Goal: Task Accomplishment & Management: Use online tool/utility

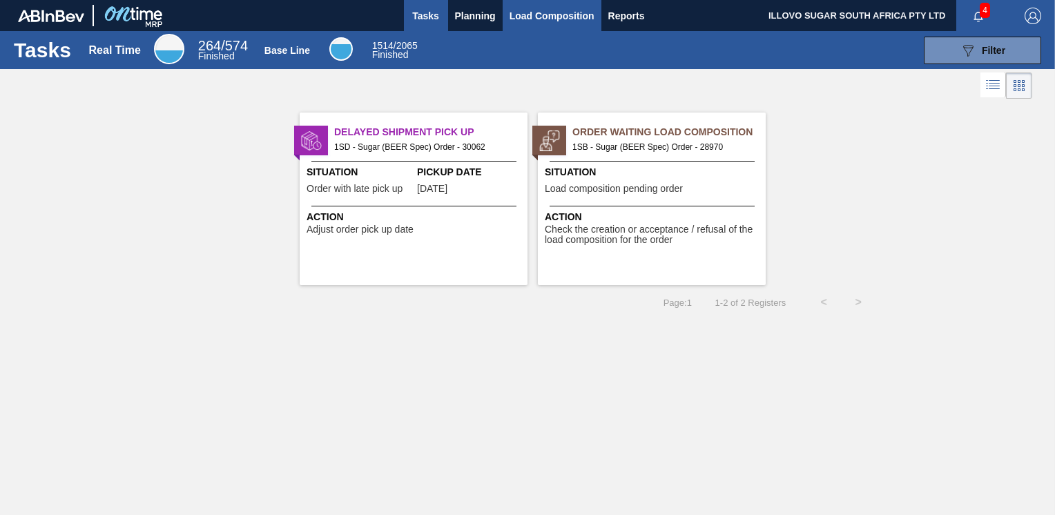
click at [547, 16] on span "Load Composition" at bounding box center [551, 16] width 85 height 17
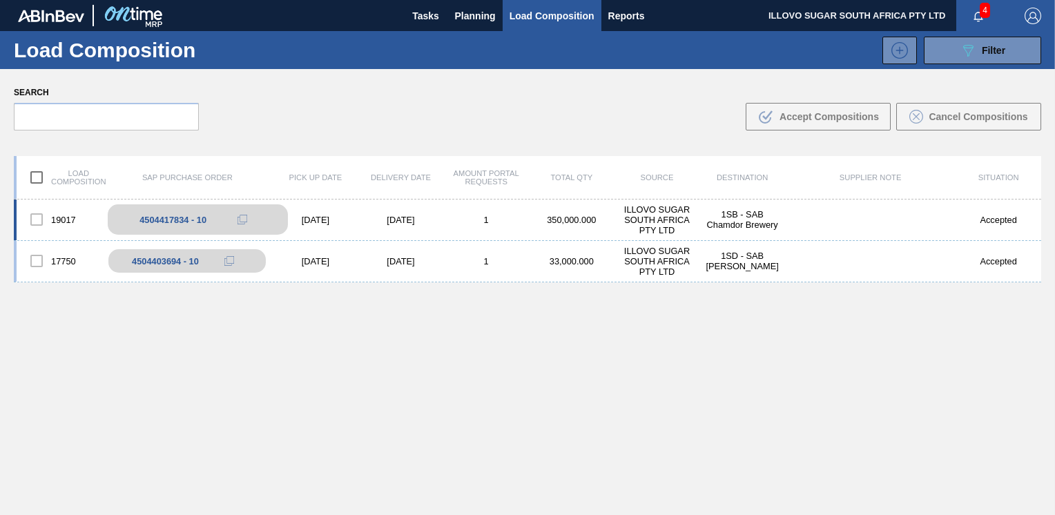
click at [166, 225] on div "4504417834 - 10" at bounding box center [198, 219] width 180 height 30
click at [37, 222] on div at bounding box center [36, 219] width 29 height 29
click at [34, 216] on div at bounding box center [36, 219] width 29 height 29
click at [39, 221] on div at bounding box center [36, 219] width 29 height 29
click at [182, 223] on div "4504417834 - 10" at bounding box center [172, 220] width 67 height 10
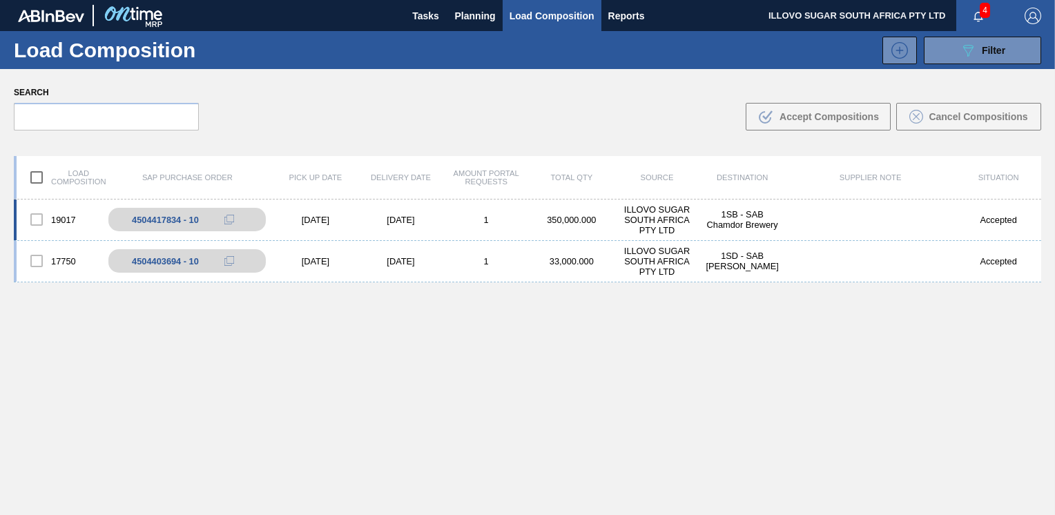
click at [991, 222] on div "Accepted" at bounding box center [998, 220] width 86 height 10
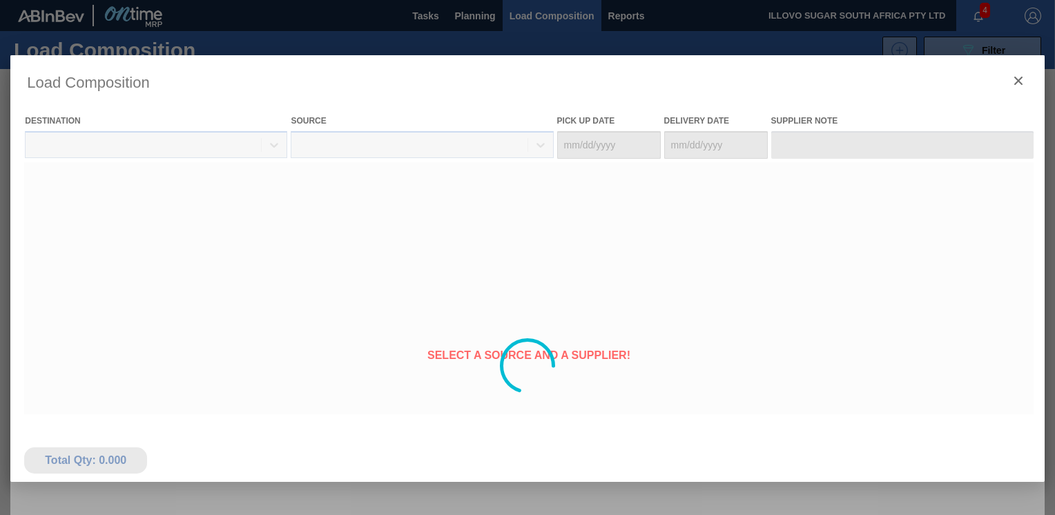
type Date "[DATE]"
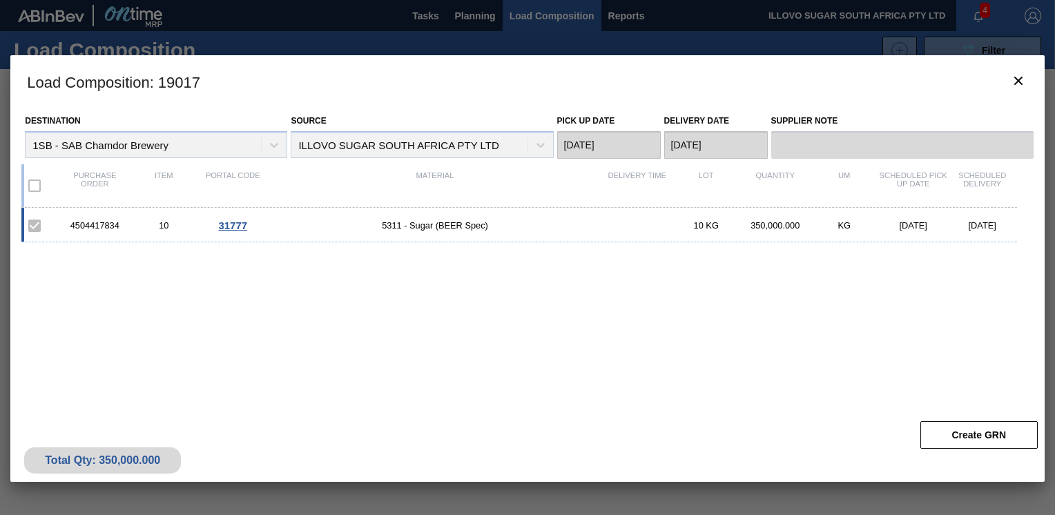
click at [37, 228] on label at bounding box center [34, 225] width 29 height 29
click at [233, 226] on span "31777" at bounding box center [232, 225] width 29 height 12
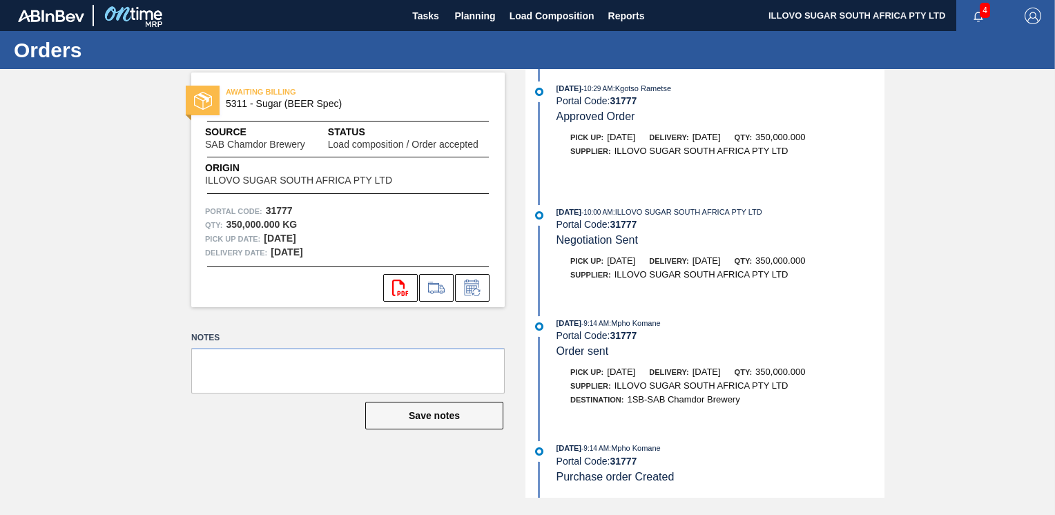
scroll to position [349, 0]
click at [436, 286] on icon at bounding box center [436, 288] width 22 height 17
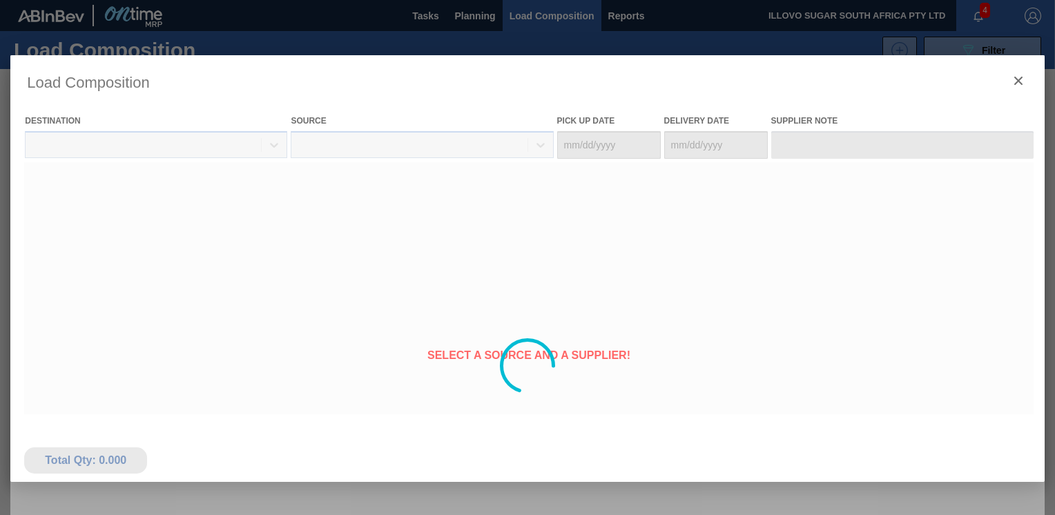
type Date "[DATE]"
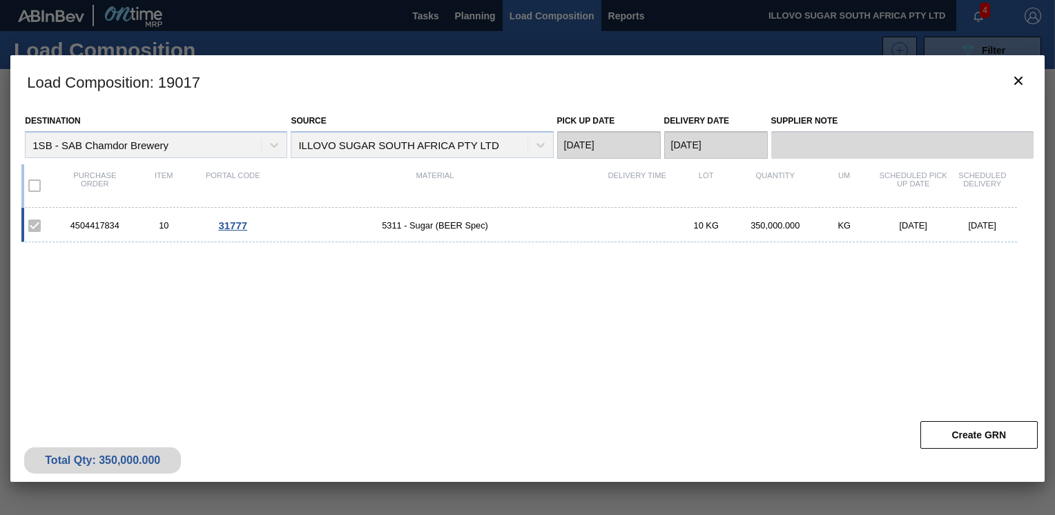
click at [233, 224] on span "31777" at bounding box center [232, 225] width 29 height 12
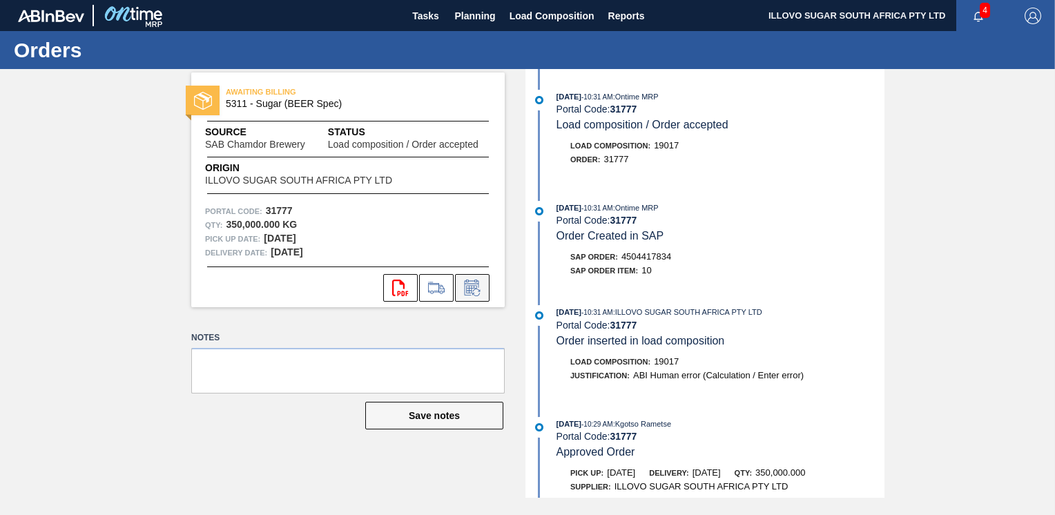
click at [467, 291] on icon at bounding box center [471, 289] width 10 height 8
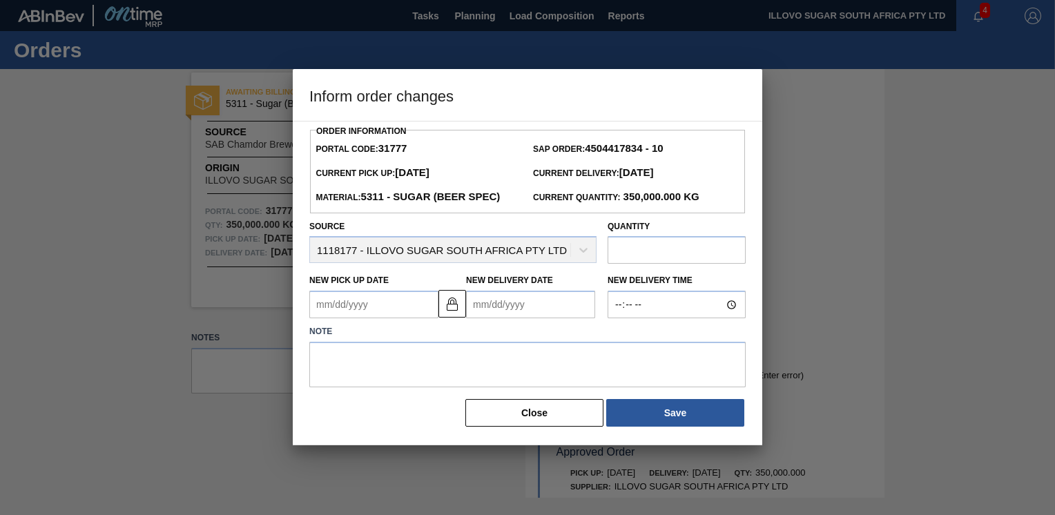
click at [353, 310] on Date31777 "New Pick up Date" at bounding box center [373, 305] width 129 height 28
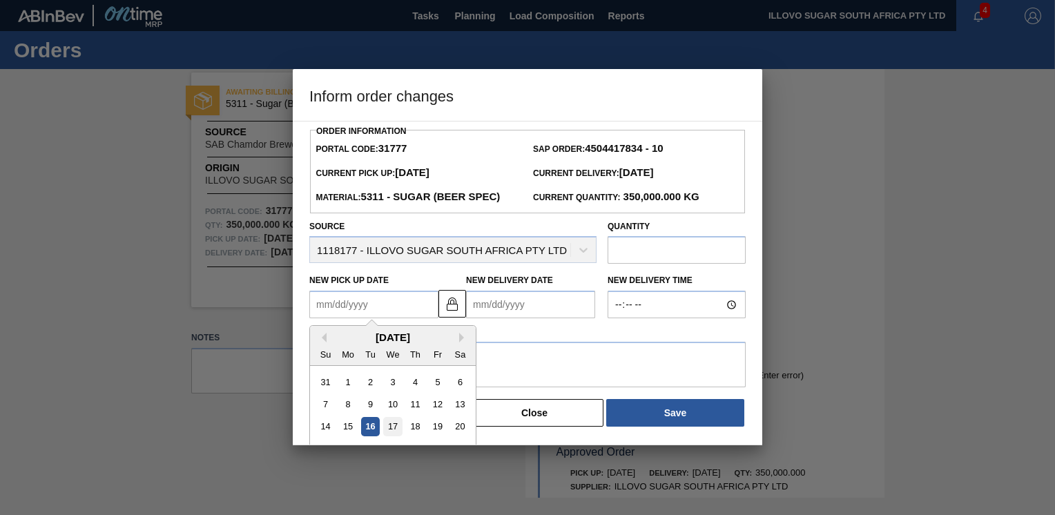
click at [388, 424] on div "17" at bounding box center [392, 427] width 19 height 19
type Date31777 "[DATE]"
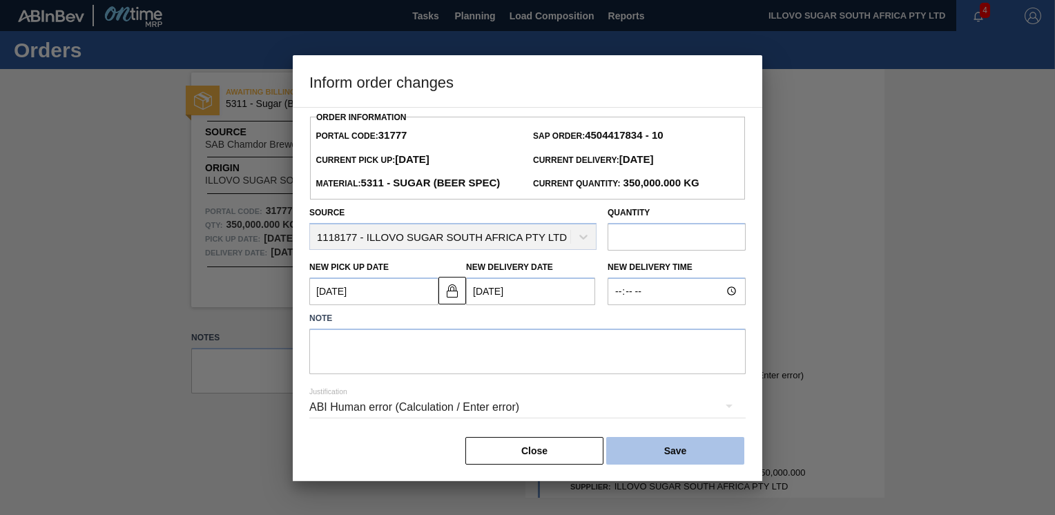
click at [661, 450] on button "Save" at bounding box center [675, 451] width 138 height 28
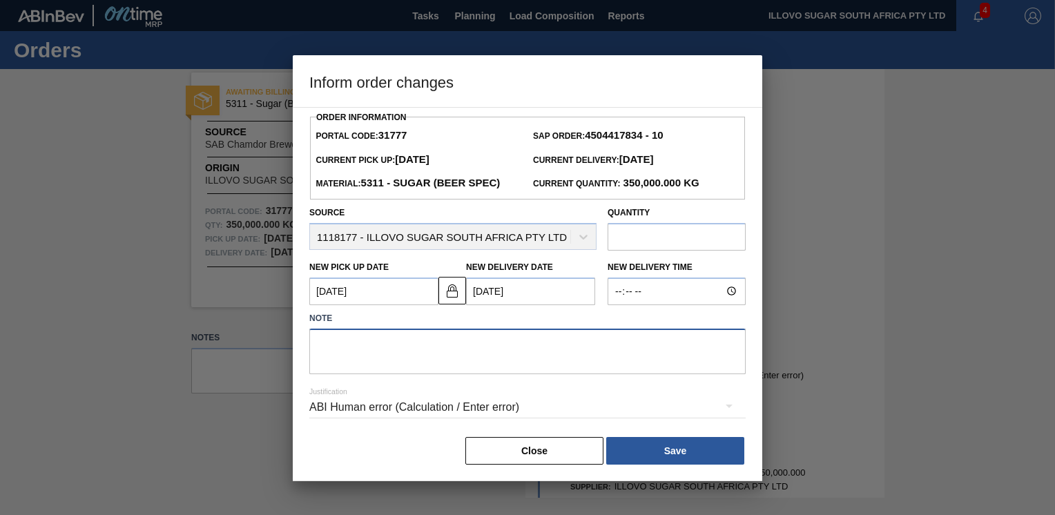
click at [409, 353] on textarea at bounding box center [527, 352] width 436 height 46
click at [514, 355] on textarea at bounding box center [527, 352] width 436 height 46
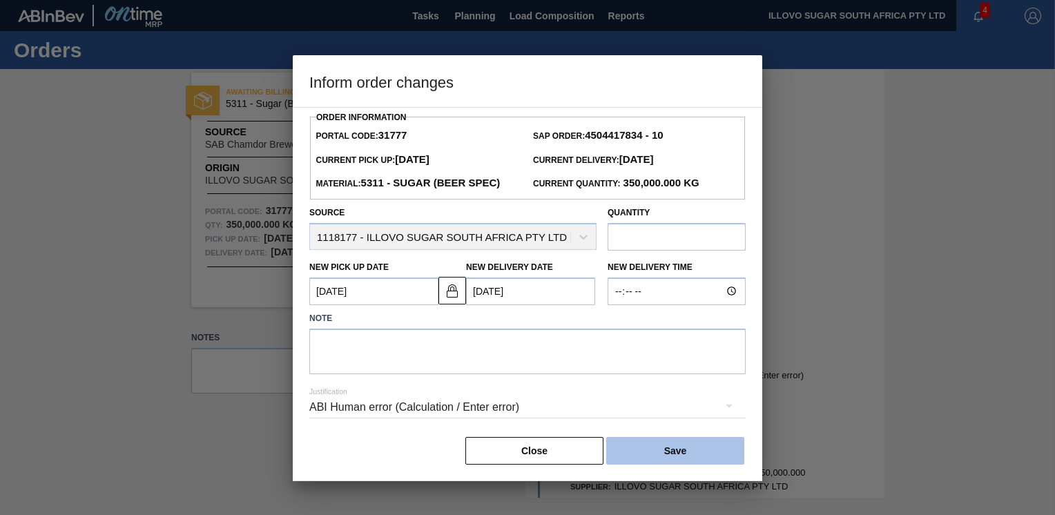
click at [644, 451] on button "Save" at bounding box center [675, 451] width 138 height 28
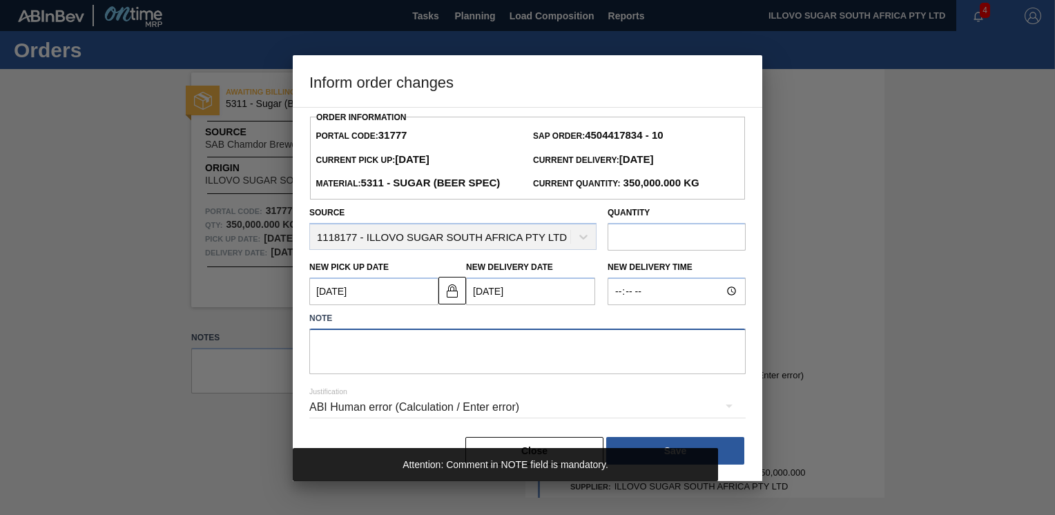
click at [378, 359] on textarea at bounding box center [527, 352] width 436 height 46
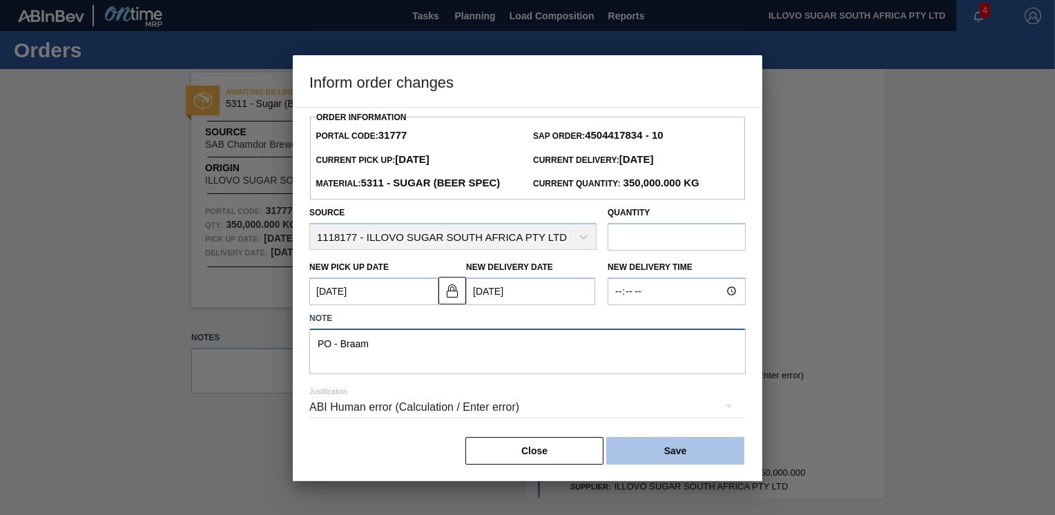
type textarea "PO - Braam"
click at [660, 457] on button "Save" at bounding box center [675, 451] width 138 height 28
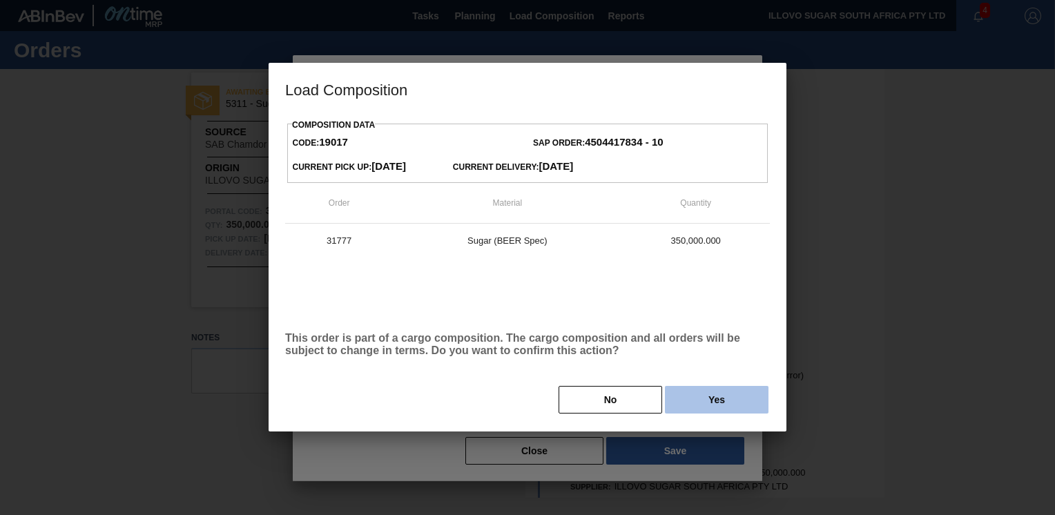
click at [716, 413] on button "Yes" at bounding box center [717, 400] width 104 height 28
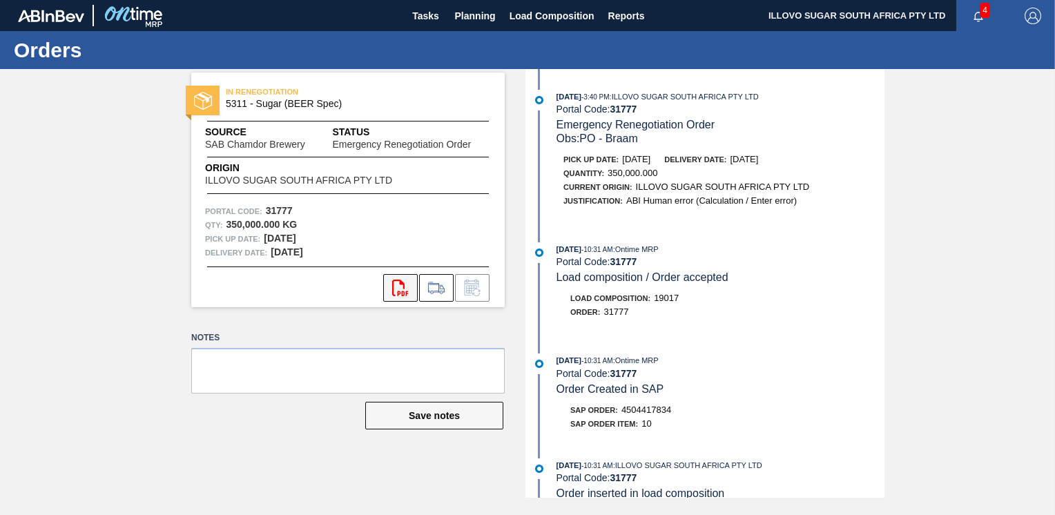
click at [399, 290] on icon "svg{fill:#ff0000}" at bounding box center [400, 288] width 17 height 17
click at [540, 18] on span "Load Composition" at bounding box center [551, 16] width 85 height 17
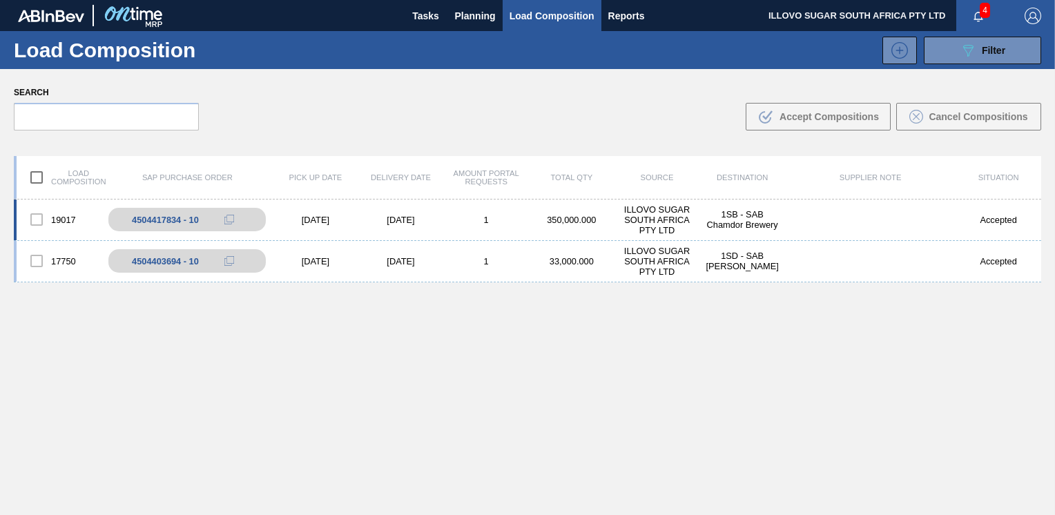
click at [998, 224] on div "Accepted" at bounding box center [998, 220] width 86 height 10
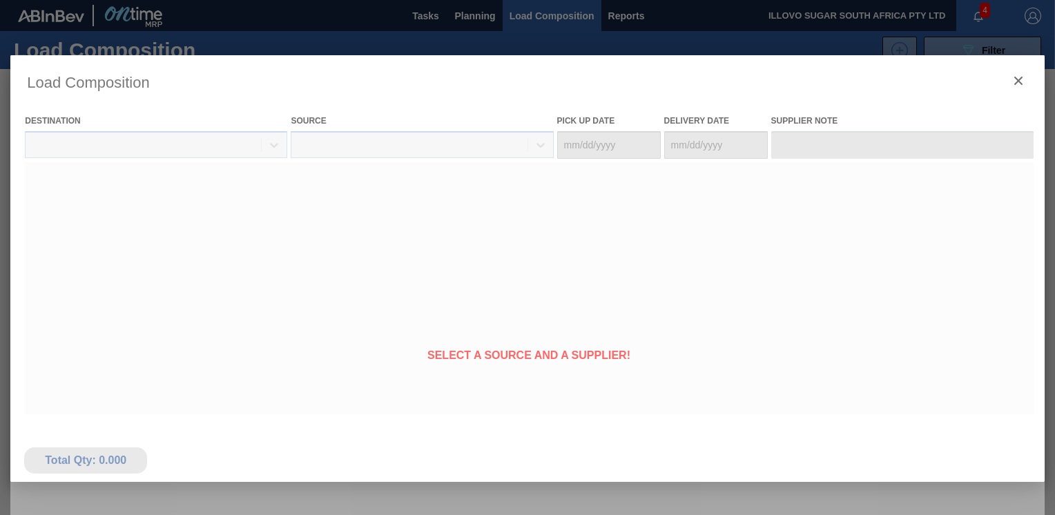
type Date "[DATE]"
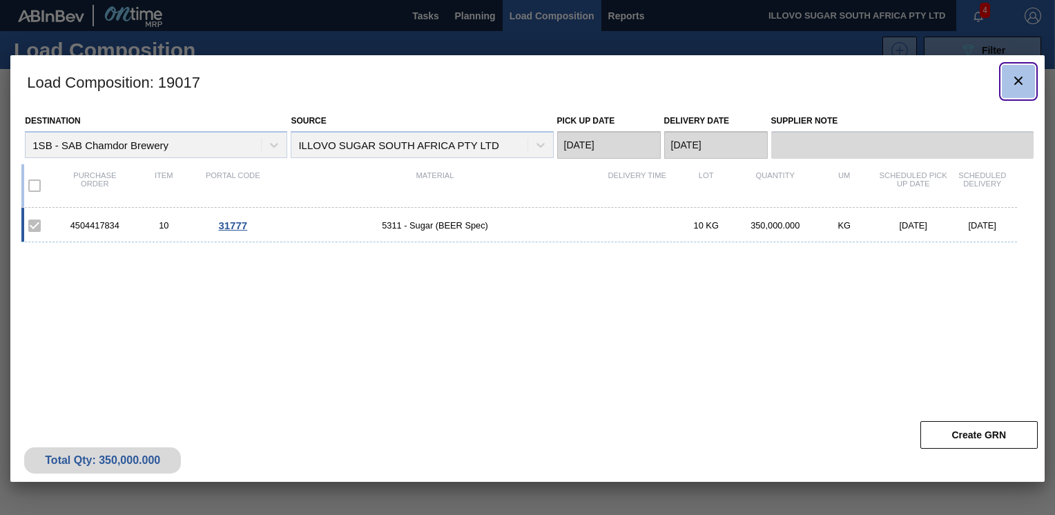
click at [1020, 80] on icon "botão de ícone" at bounding box center [1018, 80] width 17 height 17
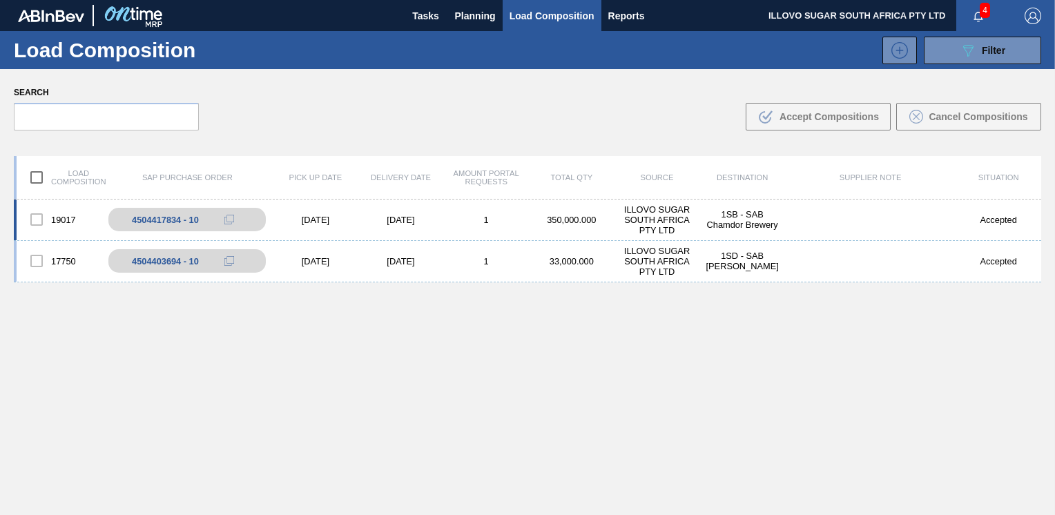
click at [35, 218] on div at bounding box center [36, 219] width 29 height 29
click at [146, 215] on div "4504417834 - 10" at bounding box center [172, 220] width 67 height 10
